Goal: Check status: Check status

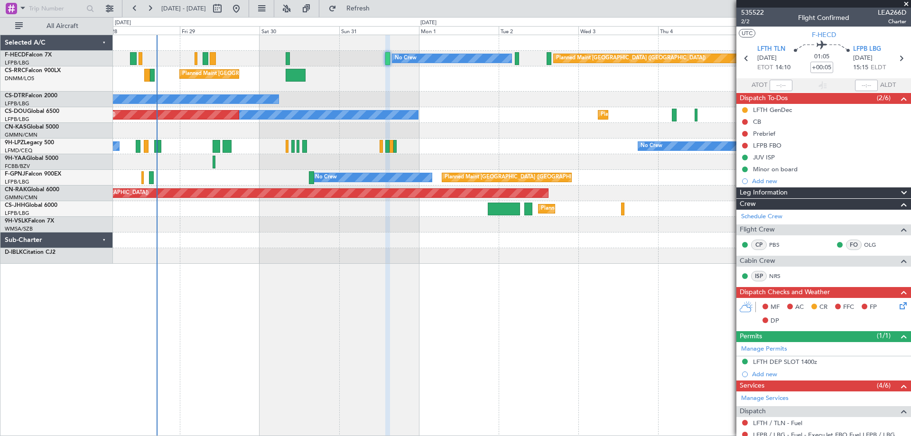
click at [908, 3] on span at bounding box center [905, 4] width 9 height 9
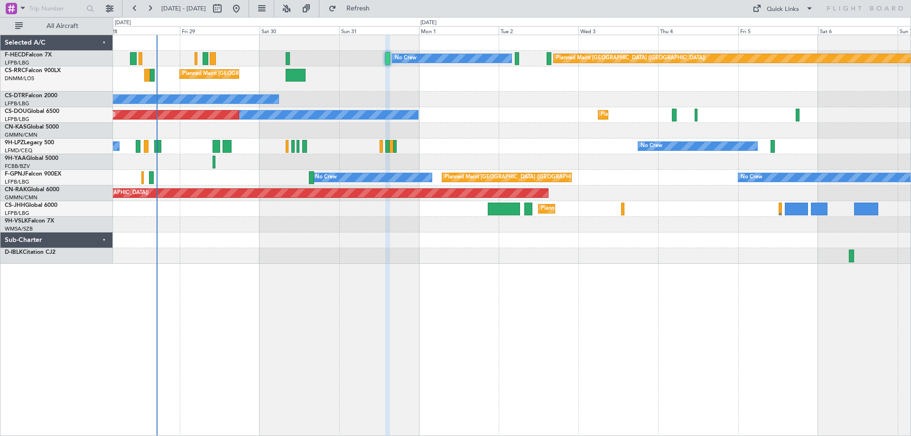
type input "0"
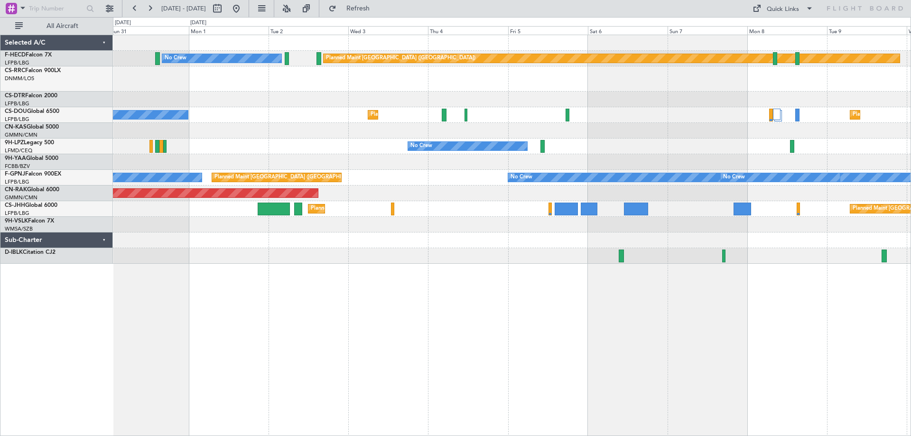
click at [382, 78] on div "Planned Maint [GEOGRAPHIC_DATA] ([GEOGRAPHIC_DATA])" at bounding box center [511, 78] width 797 height 25
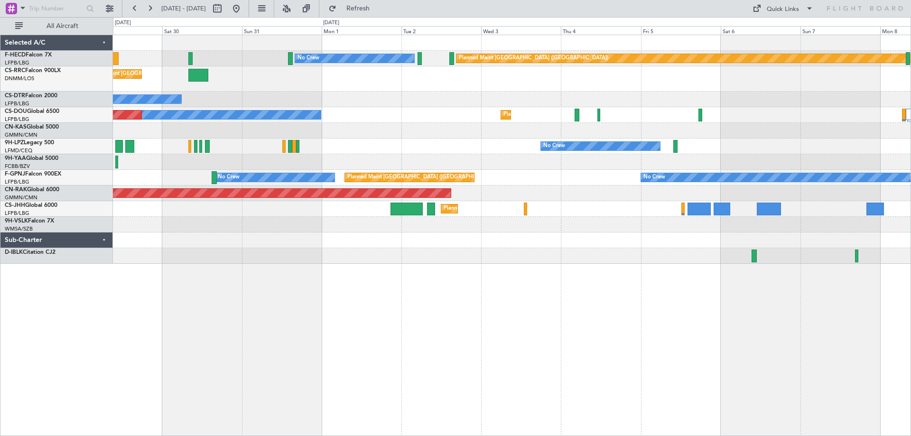
click at [744, 277] on div "Planned Maint Paris (Le Bourget) No Crew Planned Maint Paris (Le Bourget) No Cr…" at bounding box center [512, 235] width 798 height 401
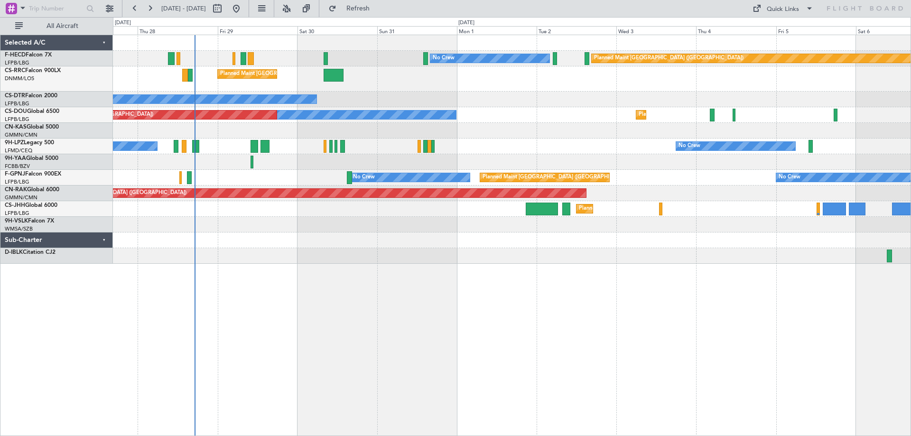
click at [484, 152] on div "Planned Maint Paris (Le Bourget) No Crew No Crew Planned Maint Paris (Le Bourge…" at bounding box center [511, 149] width 797 height 229
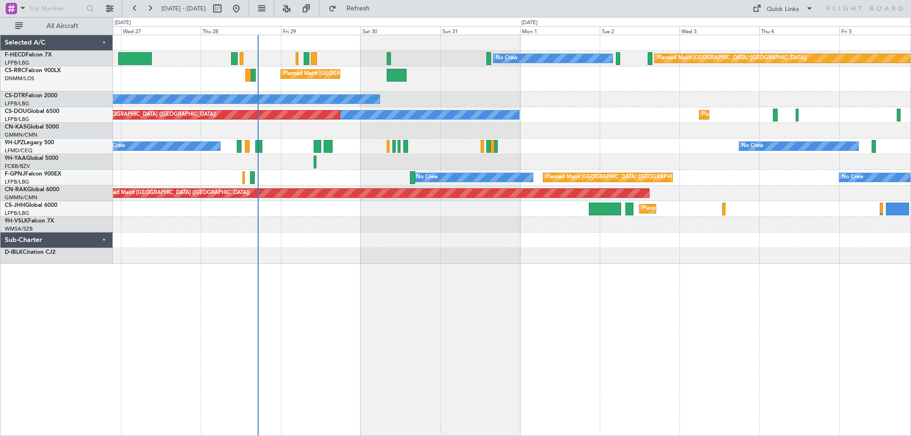
click at [479, 207] on div "Planned Maint Paris (Le Bourget) No Crew No Crew Planned Maint Paris (Le Bourge…" at bounding box center [511, 149] width 797 height 229
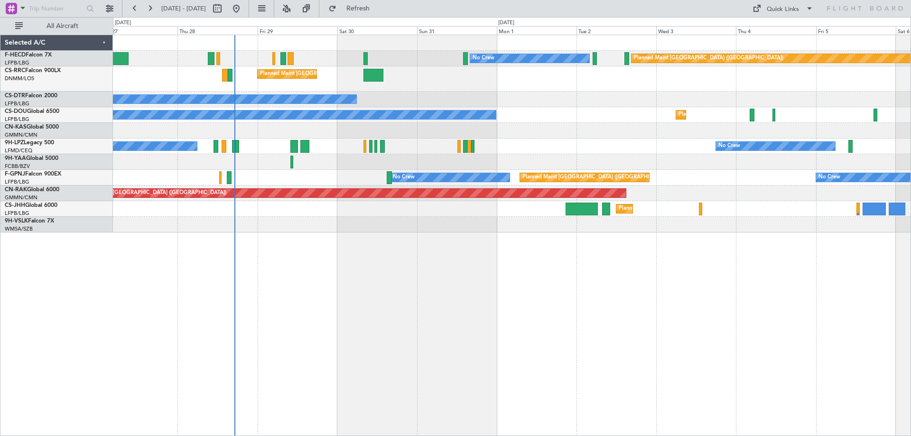
click at [491, 133] on div "Planned Maint Paris (Le Bourget) No Crew No Crew Planned Maint Paris (Le Bourge…" at bounding box center [511, 133] width 797 height 197
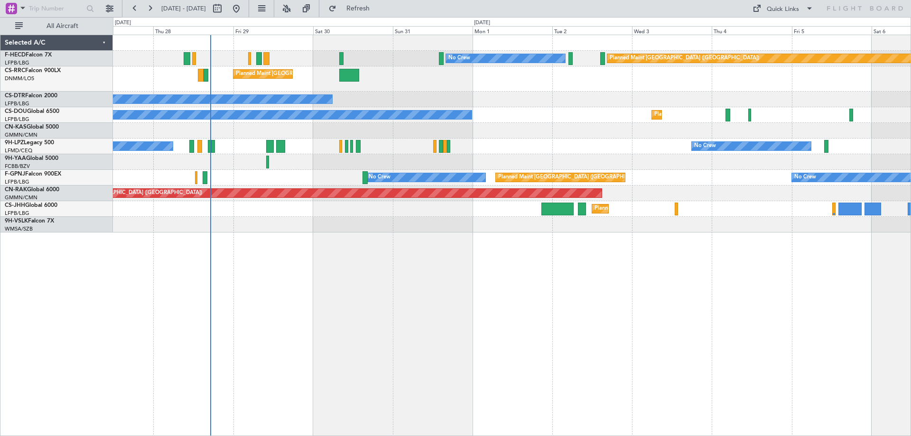
click at [478, 129] on div "Planned Maint Paris (Le Bourget) No Crew No Crew Planned Maint Paris (Le Bourge…" at bounding box center [511, 133] width 797 height 197
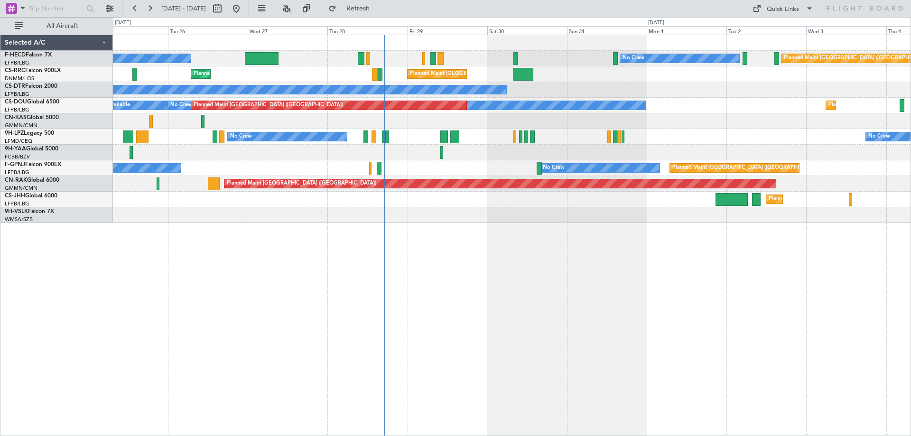
click at [705, 122] on div "Planned Maint [GEOGRAPHIC_DATA] ([GEOGRAPHIC_DATA]) No Crew No Crew Planned Mai…" at bounding box center [511, 129] width 797 height 188
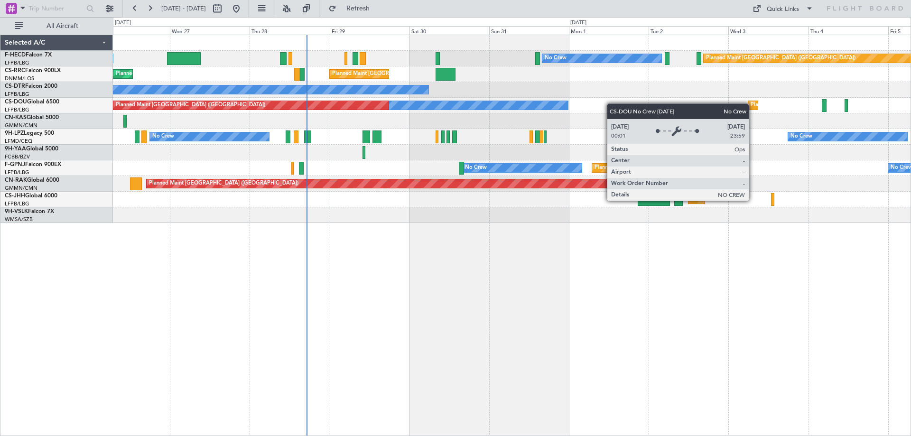
click at [517, 117] on div "Planned Maint [GEOGRAPHIC_DATA] ([GEOGRAPHIC_DATA]) No Crew No Crew Planned Mai…" at bounding box center [511, 129] width 797 height 188
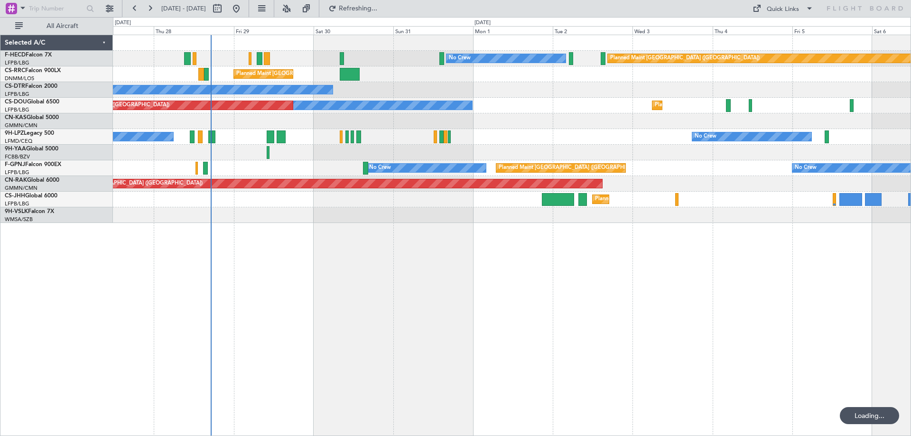
click at [557, 145] on div "Planned Maint [GEOGRAPHIC_DATA] ([GEOGRAPHIC_DATA]) No Crew No Crew Planned Mai…" at bounding box center [511, 129] width 797 height 188
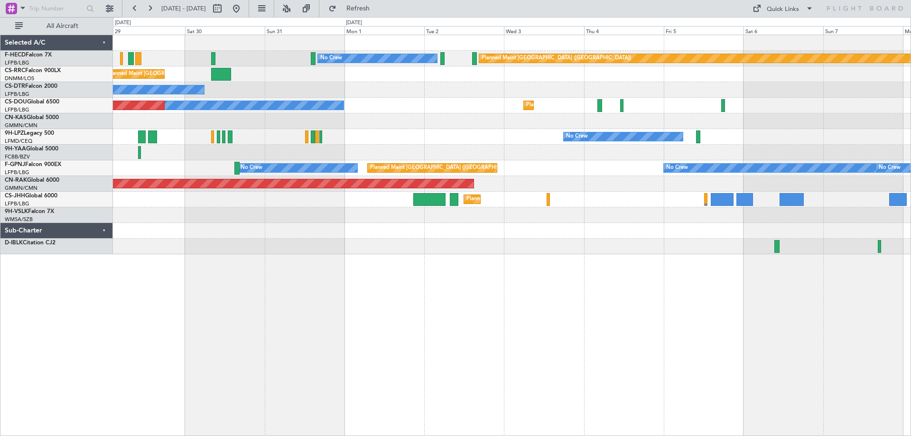
click at [618, 83] on div "Planned Maint [GEOGRAPHIC_DATA] ([GEOGRAPHIC_DATA]) No Crew Planned Maint [GEOG…" at bounding box center [511, 144] width 797 height 219
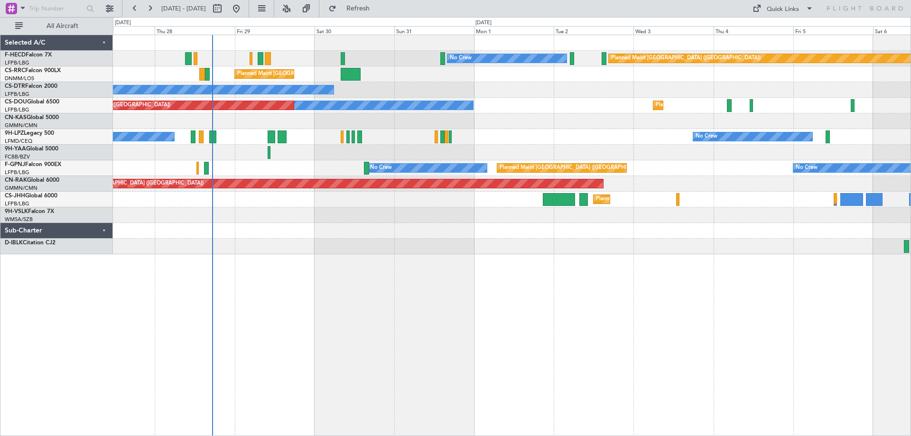
click at [787, 287] on div "Planned Maint [GEOGRAPHIC_DATA] ([GEOGRAPHIC_DATA]) No Crew No Crew Planned Mai…" at bounding box center [512, 235] width 798 height 401
